Goal: Task Accomplishment & Management: Manage account settings

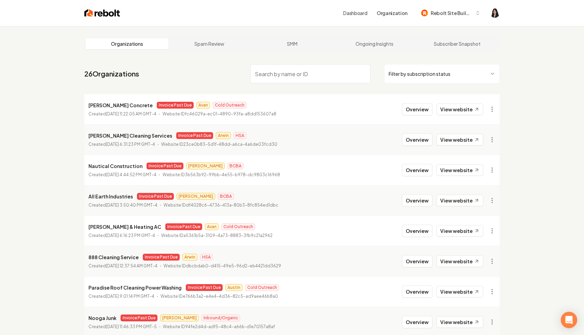
click at [399, 72] on html "Dashboard Organization Rebolt Site Builder Organizations Spam Review SMM Ongoin…" at bounding box center [292, 167] width 584 height 335
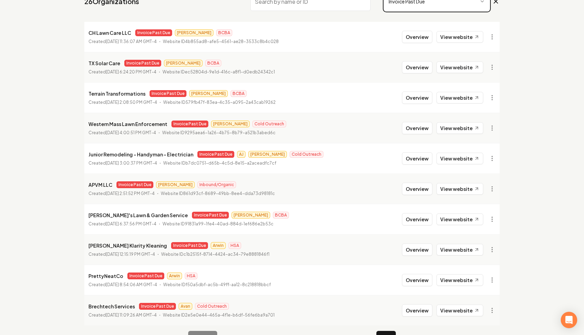
scroll to position [92, 0]
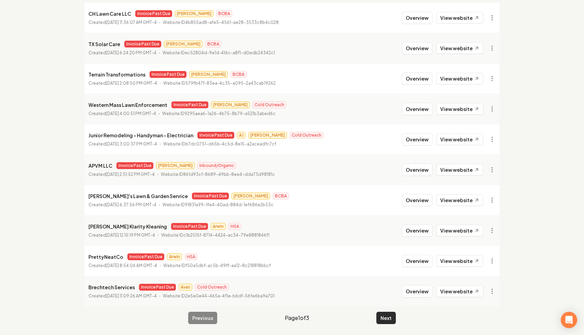
click at [385, 319] on button "Next" at bounding box center [386, 318] width 19 height 12
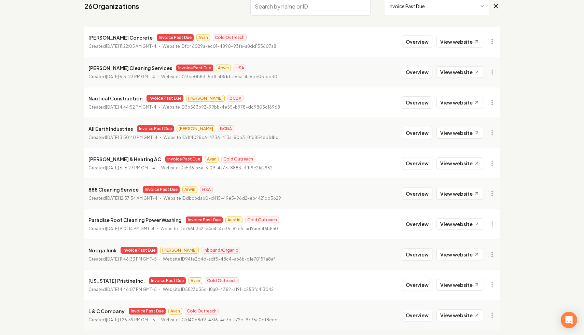
scroll to position [67, 0]
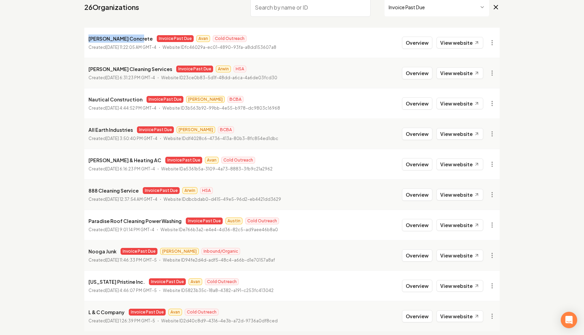
drag, startPoint x: 132, startPoint y: 40, endPoint x: 83, endPoint y: 36, distance: 49.0
click at [83, 36] on main "Organizations Spam Review SMM Ongoing Insights Subscriber Snapshot 26 Organizat…" at bounding box center [291, 159] width 437 height 401
copy p "[PERSON_NAME] Concrete"
click at [496, 42] on html "Dashboard Organization Rebolt Site Builder Organizations Spam Review SMM Ongoin…" at bounding box center [292, 100] width 584 height 335
click at [488, 101] on link "View in Stripe" at bounding box center [475, 101] width 43 height 11
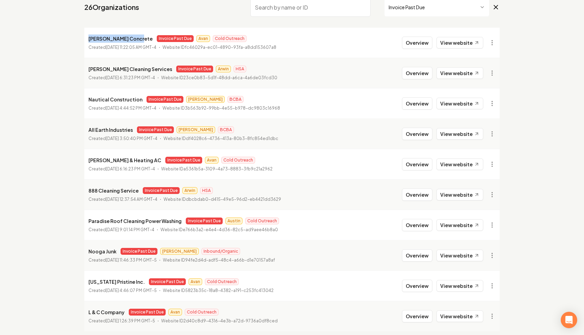
copy p "[PERSON_NAME] Concrete"
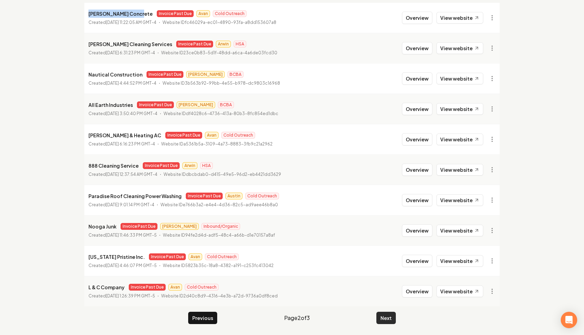
click at [388, 318] on button "Next" at bounding box center [386, 318] width 19 height 12
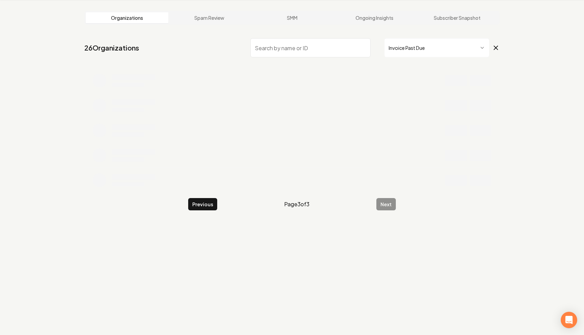
scroll to position [26, 0]
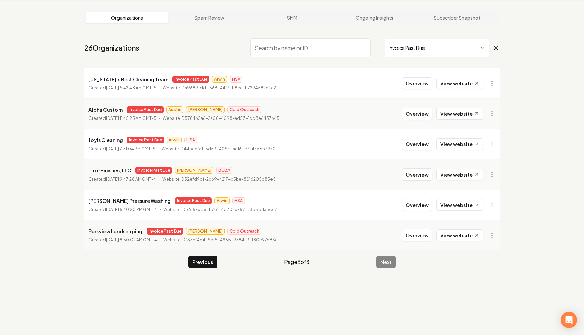
click at [497, 46] on icon at bounding box center [497, 48] width 4 height 4
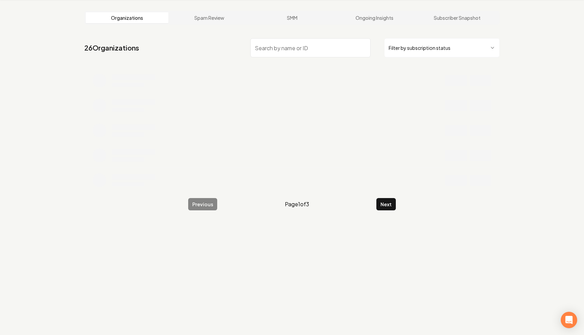
click at [307, 46] on input "search" at bounding box center [311, 47] width 120 height 19
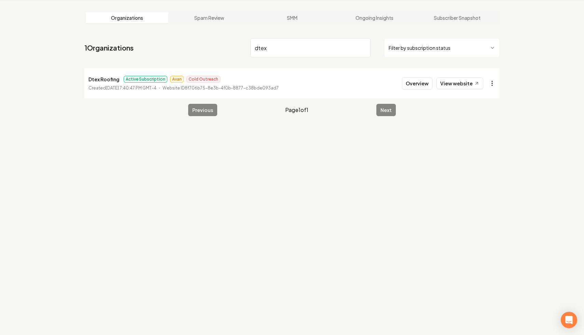
type input "dtex"
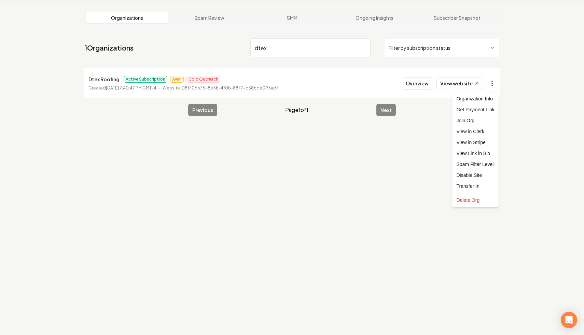
click at [493, 82] on html "Dashboard Organization Rebolt Site Builder Organizations Spam Review SMM Ongoin…" at bounding box center [292, 141] width 584 height 335
click at [486, 140] on link "View in Stripe" at bounding box center [475, 142] width 43 height 11
